Goal: Communication & Community: Answer question/provide support

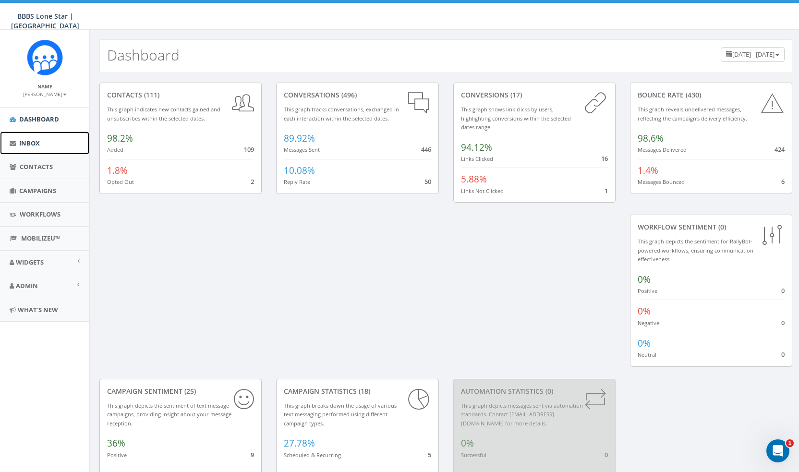
click at [64, 142] on link "Inbox" at bounding box center [44, 144] width 89 height 24
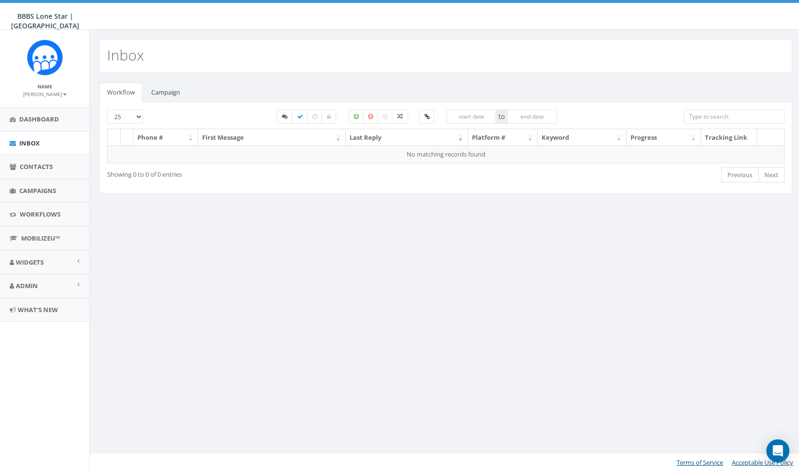
select select
click at [159, 93] on link "Campaign" at bounding box center [166, 93] width 44 height 20
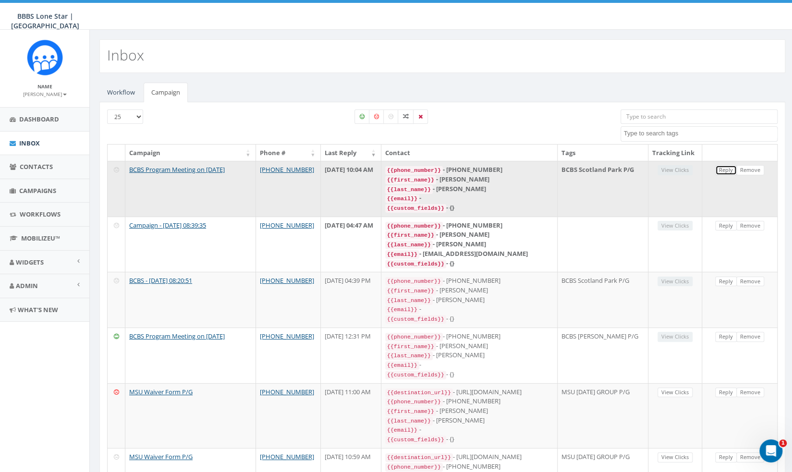
click at [724, 175] on link "Reply" at bounding box center [726, 170] width 22 height 10
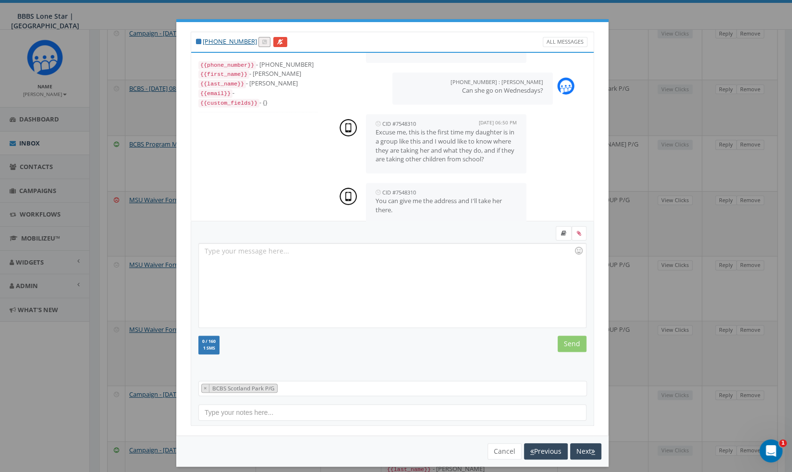
scroll to position [230, 0]
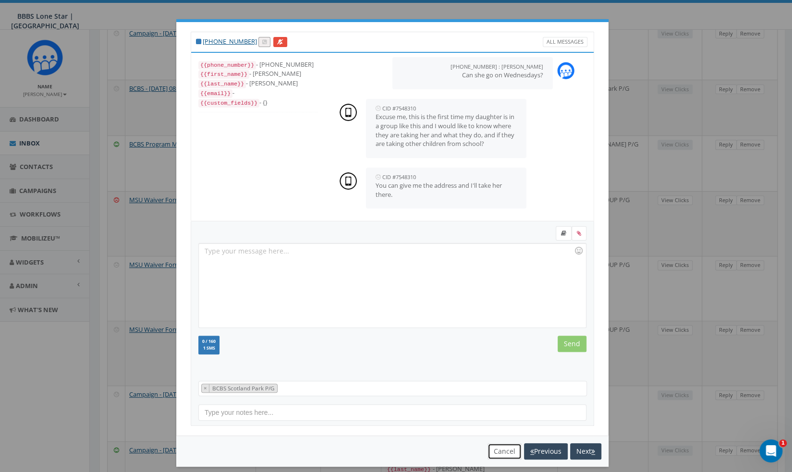
click at [497, 448] on button "Cancel" at bounding box center [505, 451] width 34 height 16
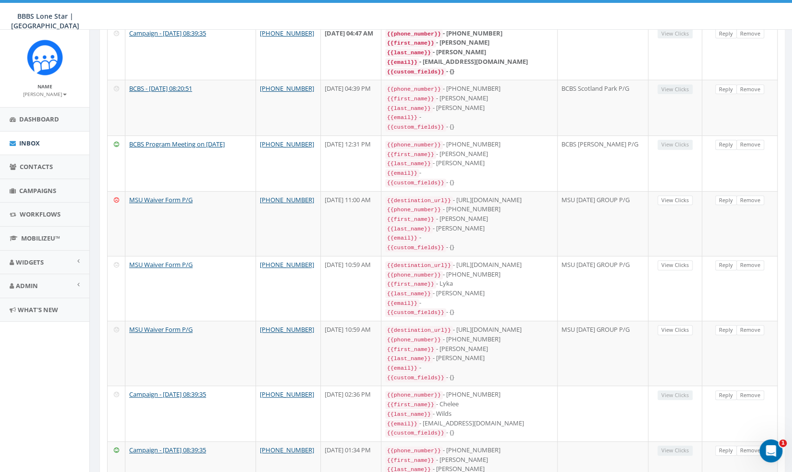
scroll to position [0, 0]
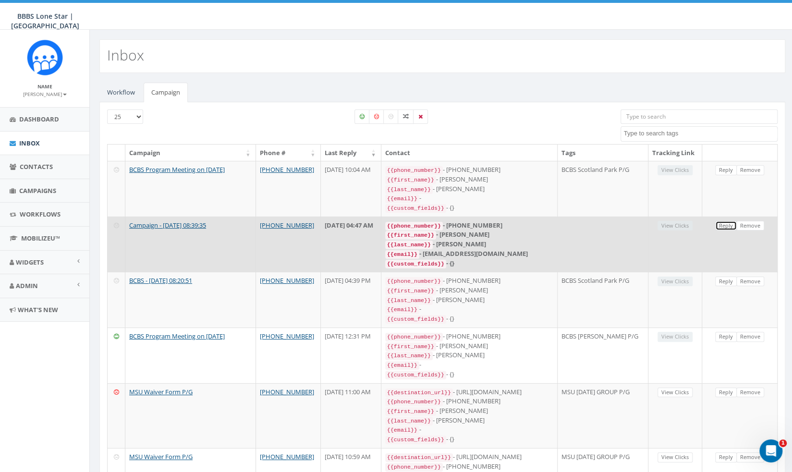
click at [724, 231] on link "Reply" at bounding box center [726, 226] width 22 height 10
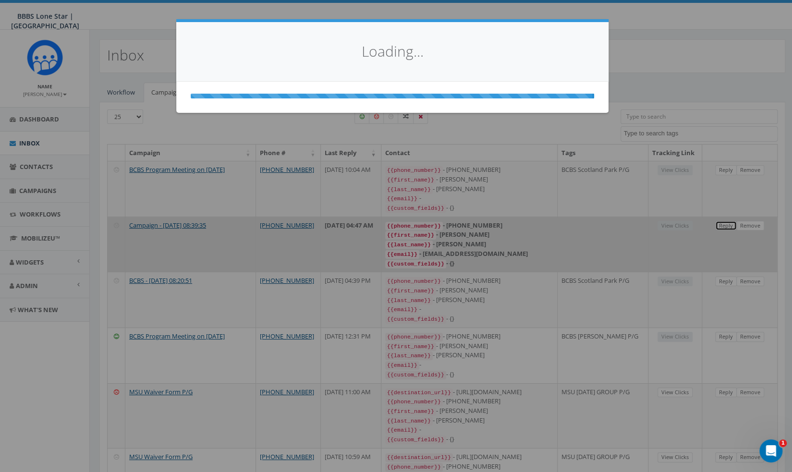
select select
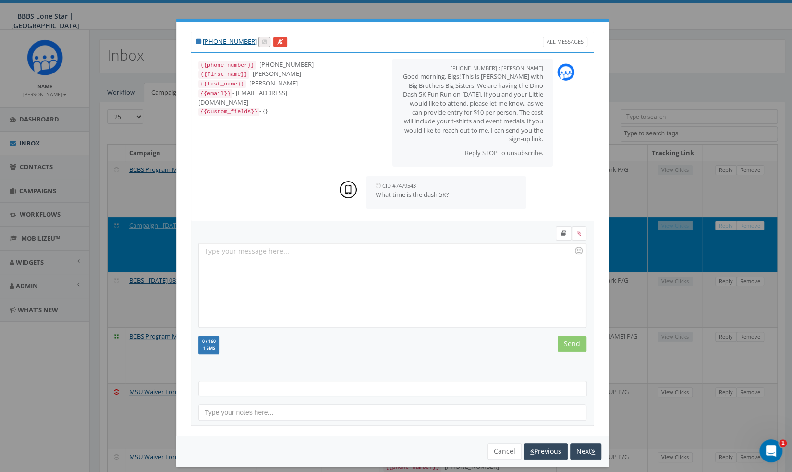
scroll to position [6, 0]
click at [427, 316] on div at bounding box center [392, 286] width 387 height 84
click at [563, 345] on input "Send" at bounding box center [572, 344] width 29 height 16
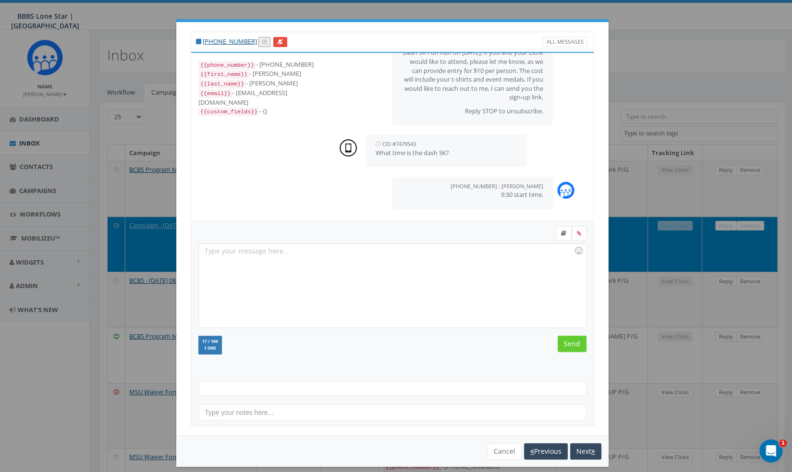
click at [649, 34] on div "+1 214-927-4092 All Messages {{phone_number}} - +12149274092 {{first_name}} - K…" at bounding box center [396, 236] width 792 height 472
click at [500, 456] on button "Cancel" at bounding box center [505, 451] width 34 height 16
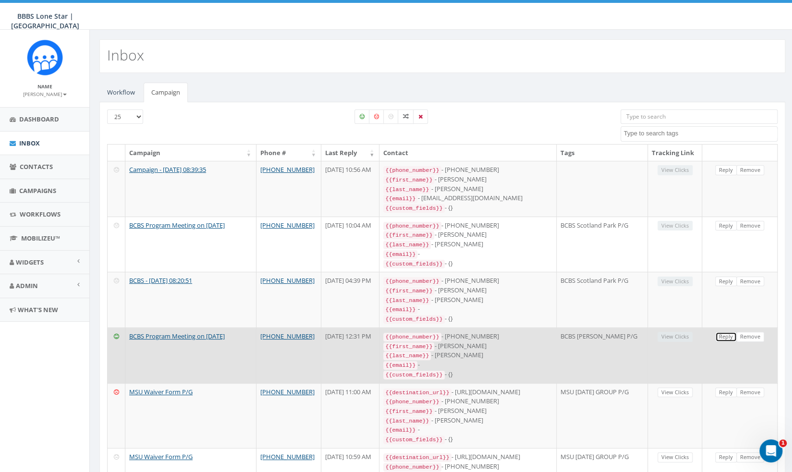
click at [728, 338] on link "Reply" at bounding box center [726, 337] width 22 height 10
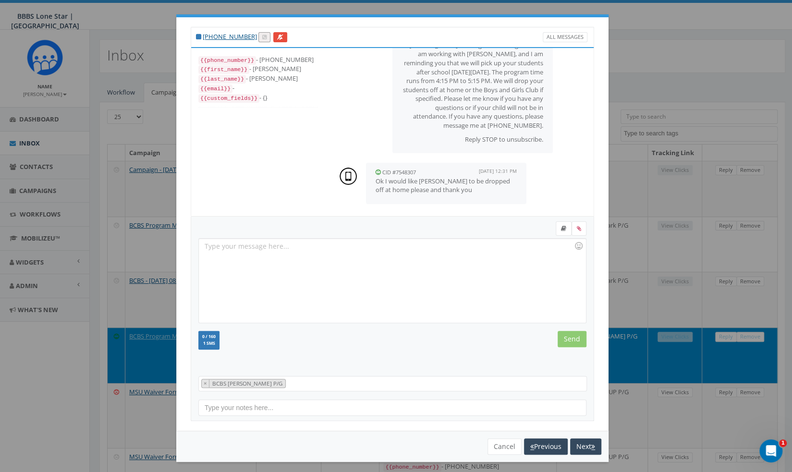
scroll to position [7, 0]
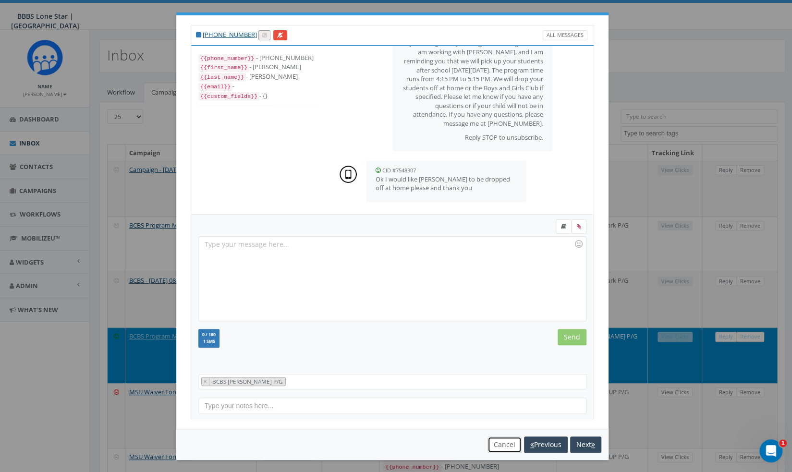
click at [510, 449] on button "Cancel" at bounding box center [505, 445] width 34 height 16
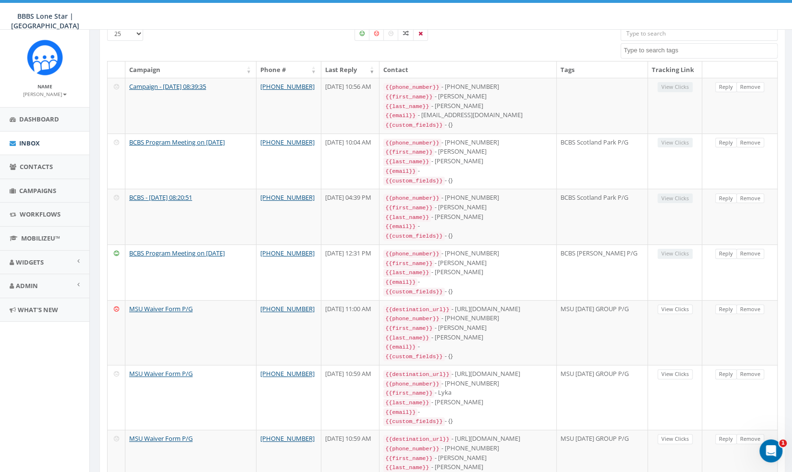
scroll to position [0, 0]
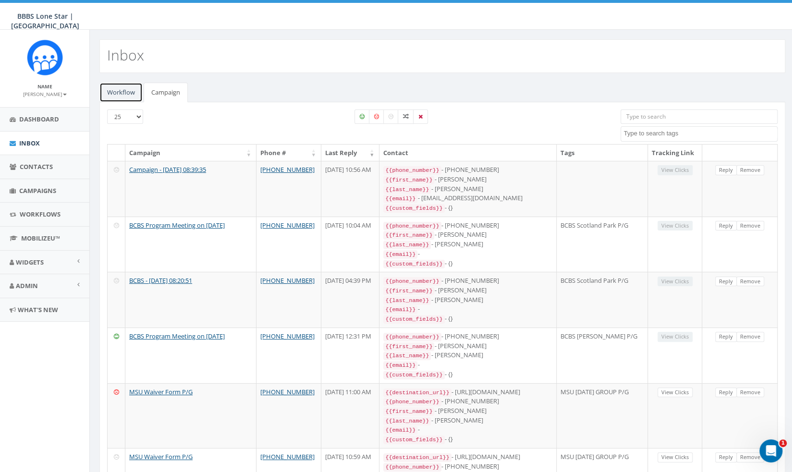
click at [118, 98] on link "Workflow" at bounding box center [120, 93] width 43 height 20
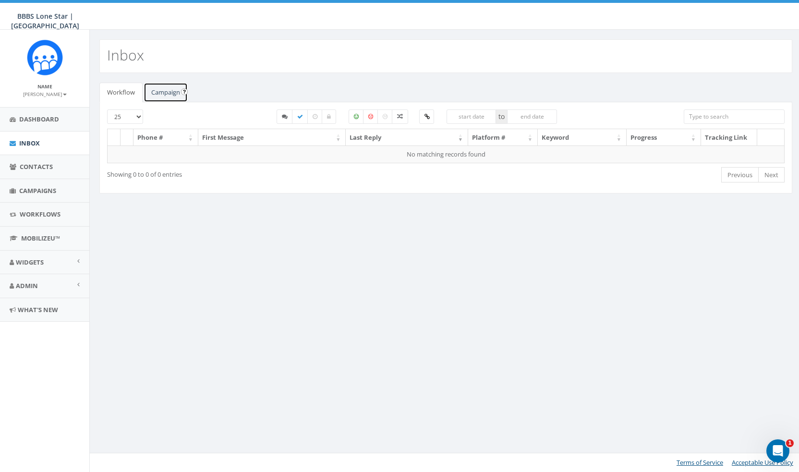
click at [154, 93] on link "Campaign" at bounding box center [166, 93] width 44 height 20
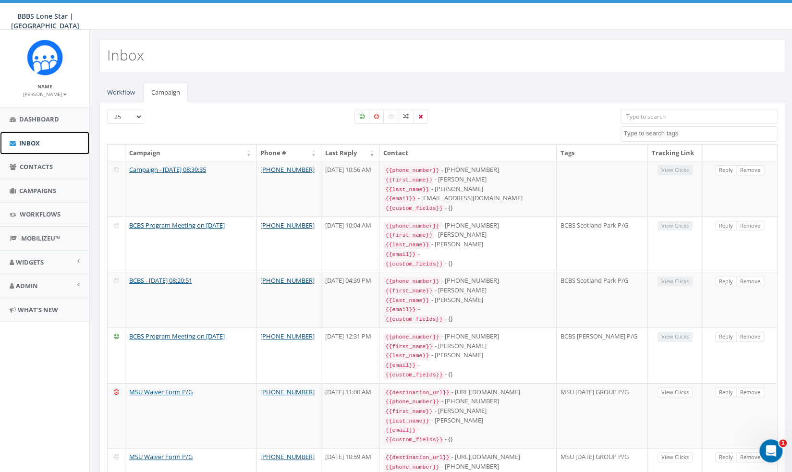
click at [52, 144] on link "Inbox" at bounding box center [44, 144] width 89 height 24
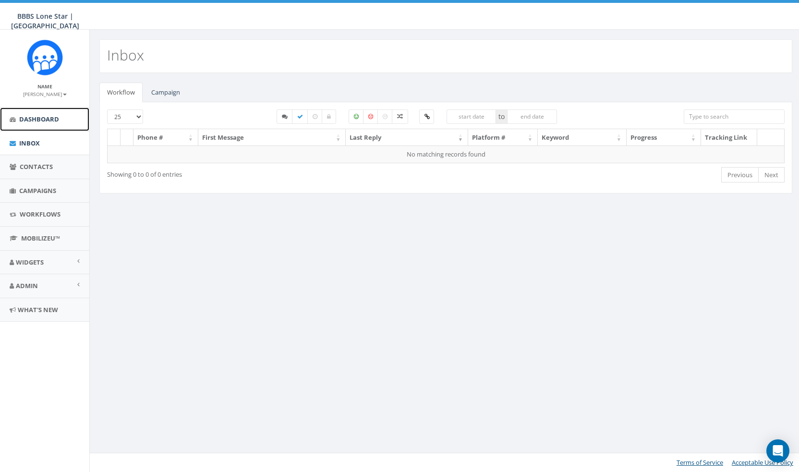
click at [50, 122] on span "Dashboard" at bounding box center [39, 119] width 40 height 9
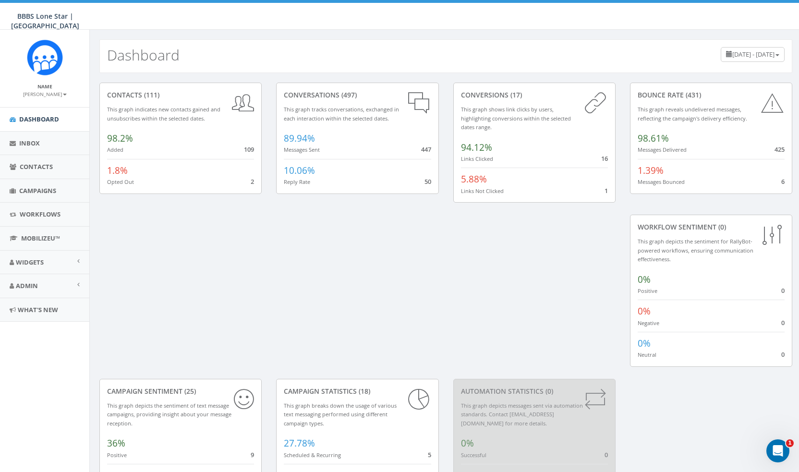
click at [777, 108] on icon at bounding box center [772, 102] width 25 height 25
click at [780, 173] on div "1.39% Messages Bounced 6" at bounding box center [711, 172] width 147 height 27
click at [46, 195] on link "Campaigns" at bounding box center [44, 191] width 89 height 24
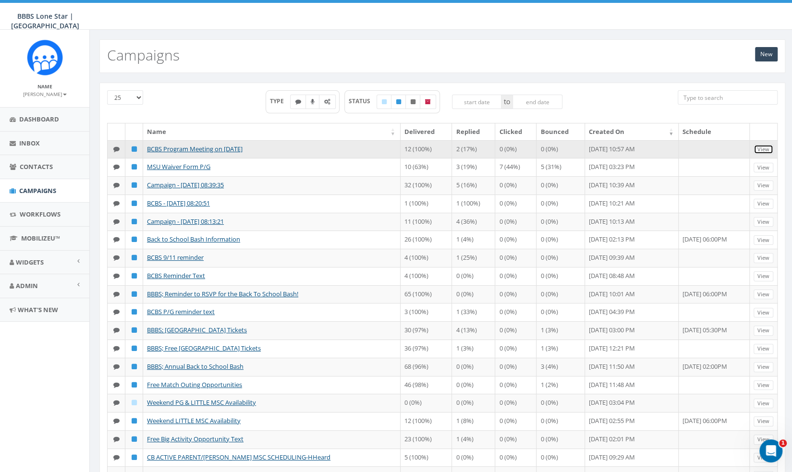
click at [762, 148] on link "View" at bounding box center [764, 150] width 20 height 10
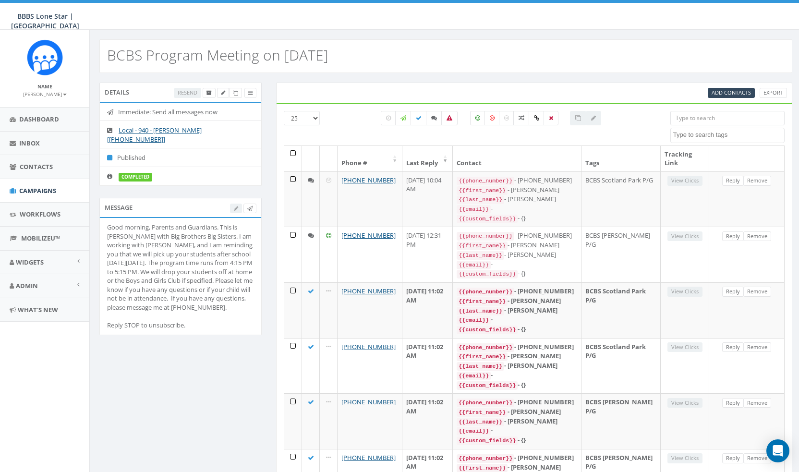
select select
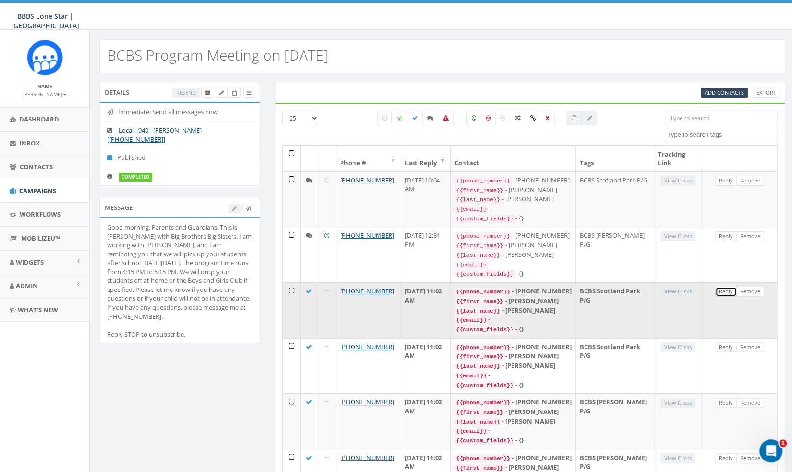
click at [721, 297] on link "Reply" at bounding box center [726, 292] width 22 height 10
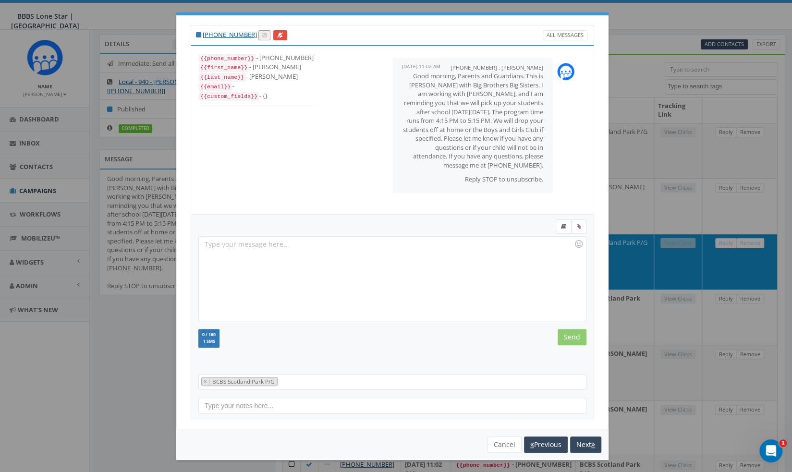
scroll to position [96, 0]
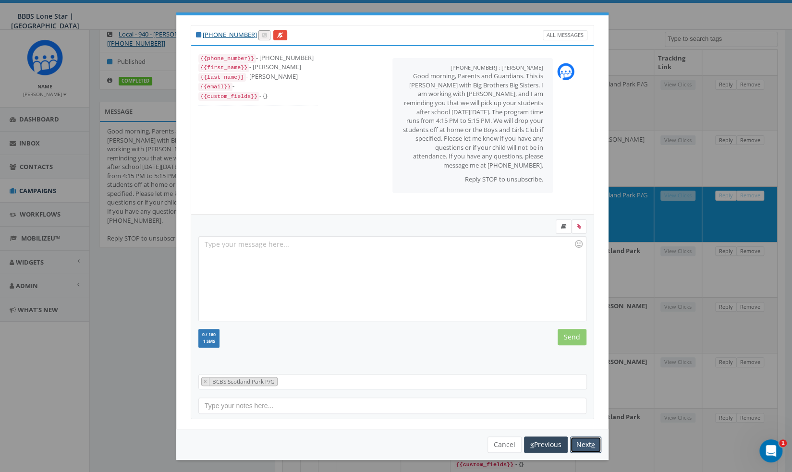
click at [584, 441] on button "Next" at bounding box center [585, 445] width 31 height 16
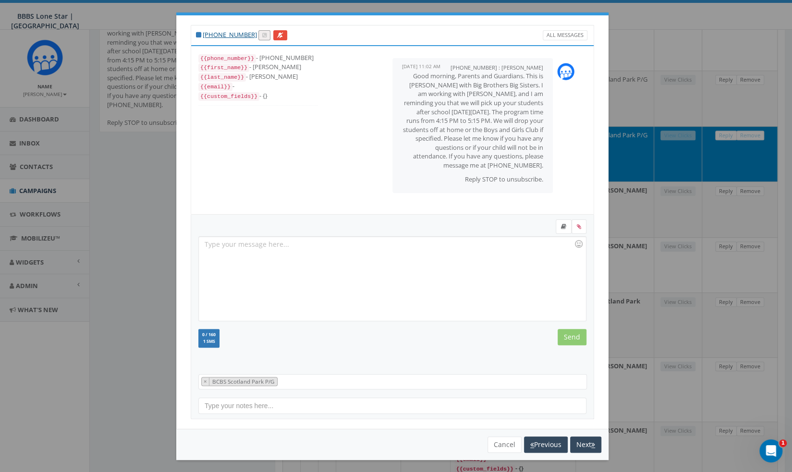
scroll to position [288, 0]
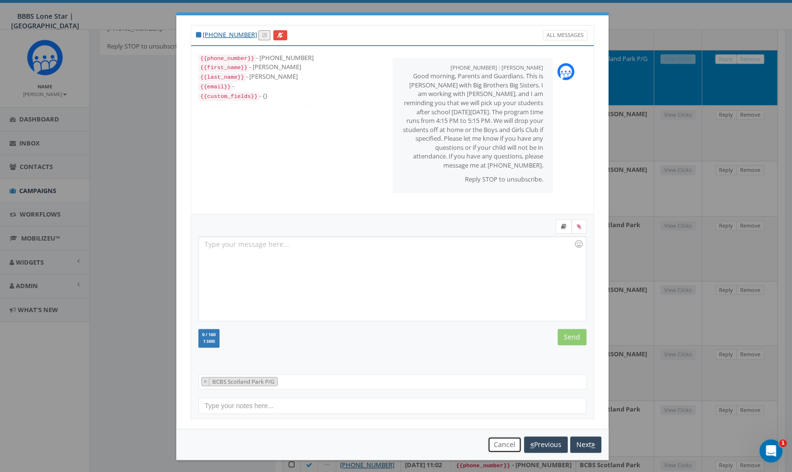
click at [514, 446] on button "Cancel" at bounding box center [505, 445] width 34 height 16
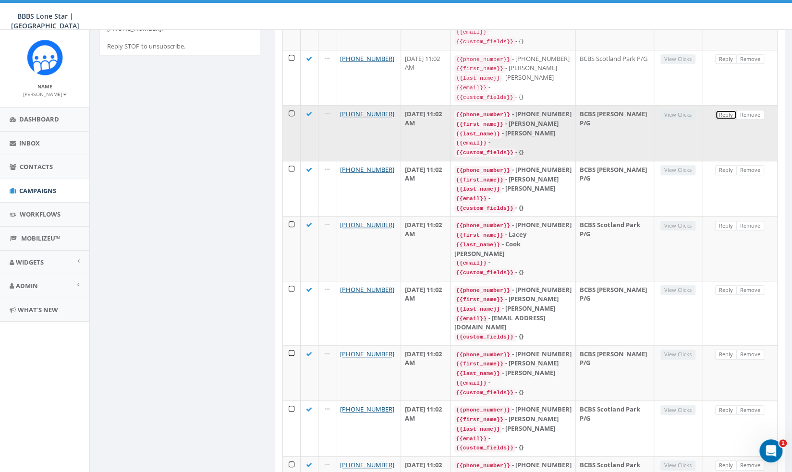
click at [724, 120] on link "Reply" at bounding box center [726, 115] width 22 height 10
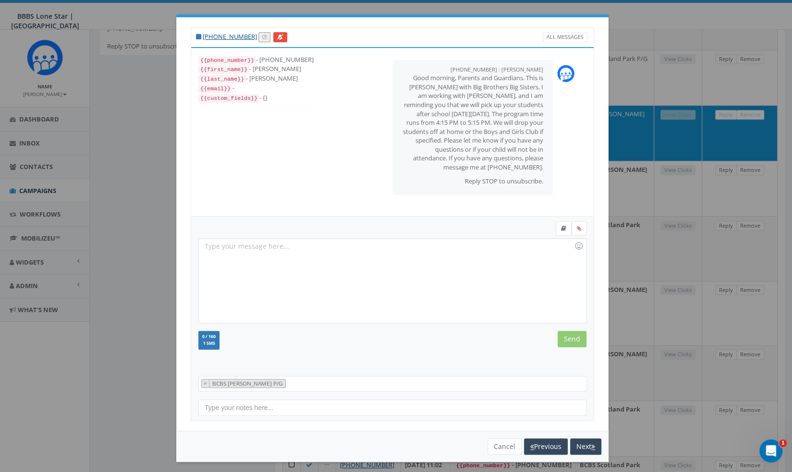
scroll to position [7, 0]
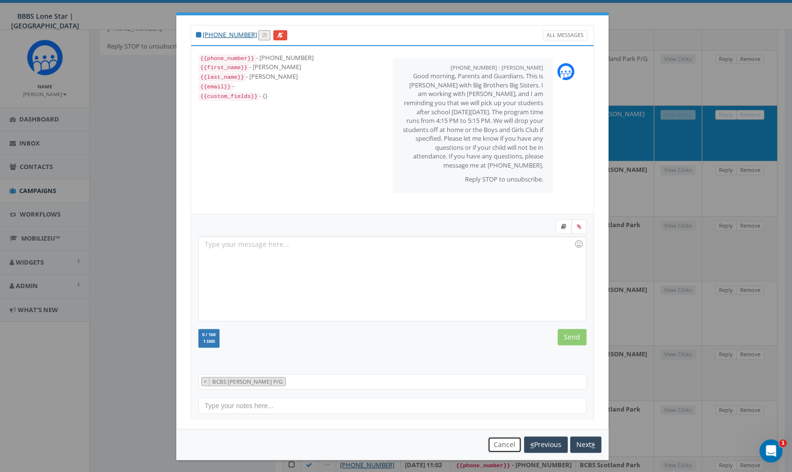
click at [501, 446] on button "Cancel" at bounding box center [505, 445] width 34 height 16
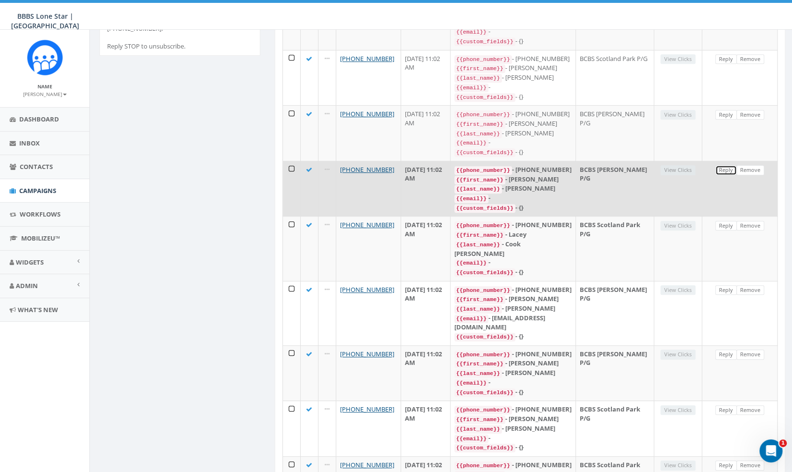
click at [719, 175] on link "Reply" at bounding box center [726, 170] width 22 height 10
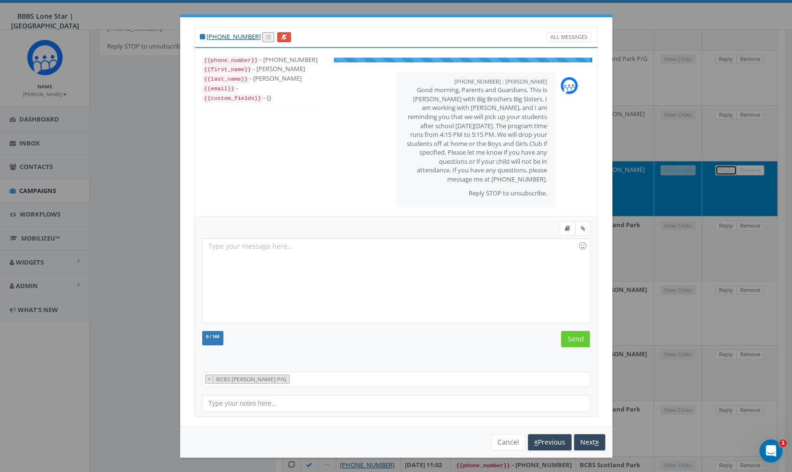
scroll to position [0, 0]
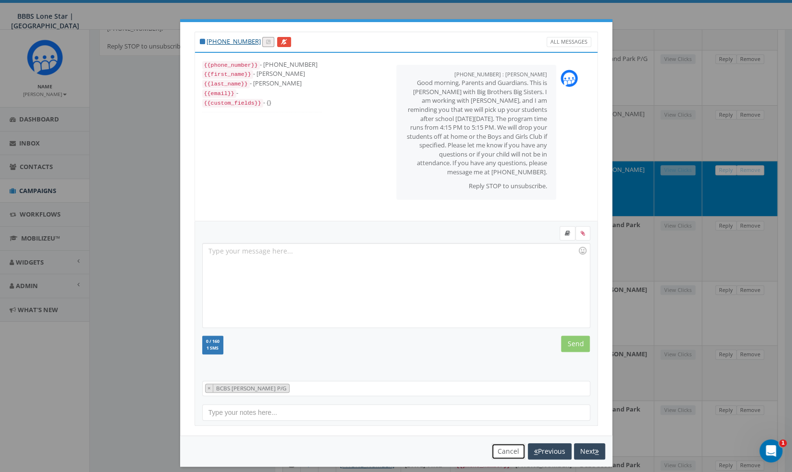
click at [509, 451] on button "Cancel" at bounding box center [508, 451] width 34 height 16
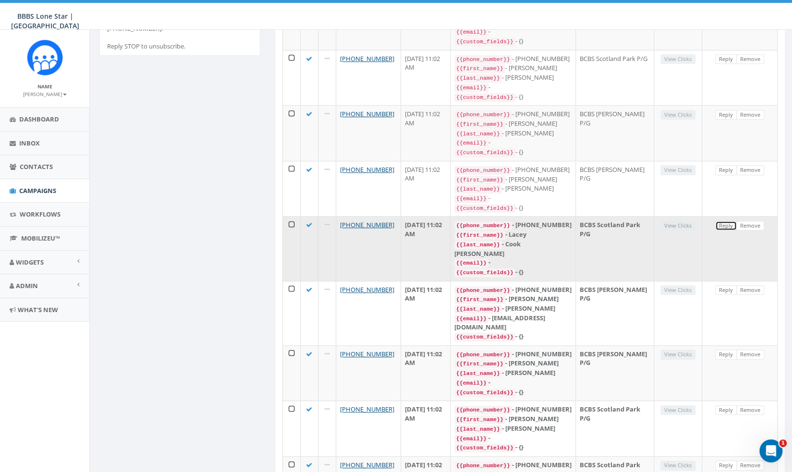
click at [717, 231] on link "Reply" at bounding box center [726, 226] width 22 height 10
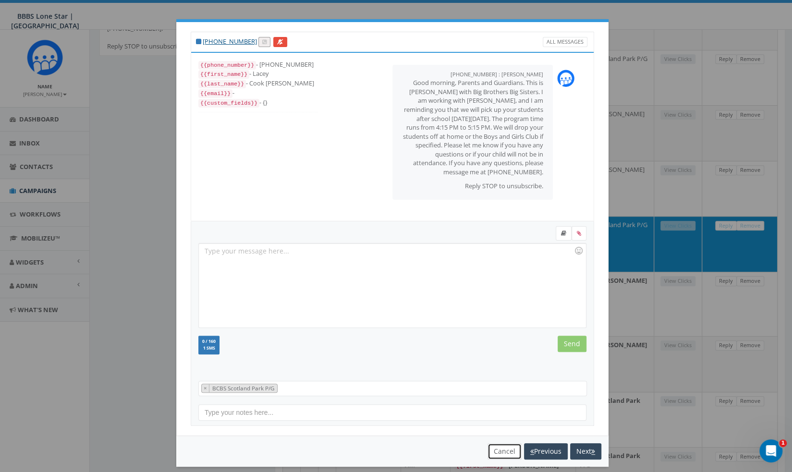
click at [509, 448] on button "Cancel" at bounding box center [505, 451] width 34 height 16
